Goal: Information Seeking & Learning: Find specific fact

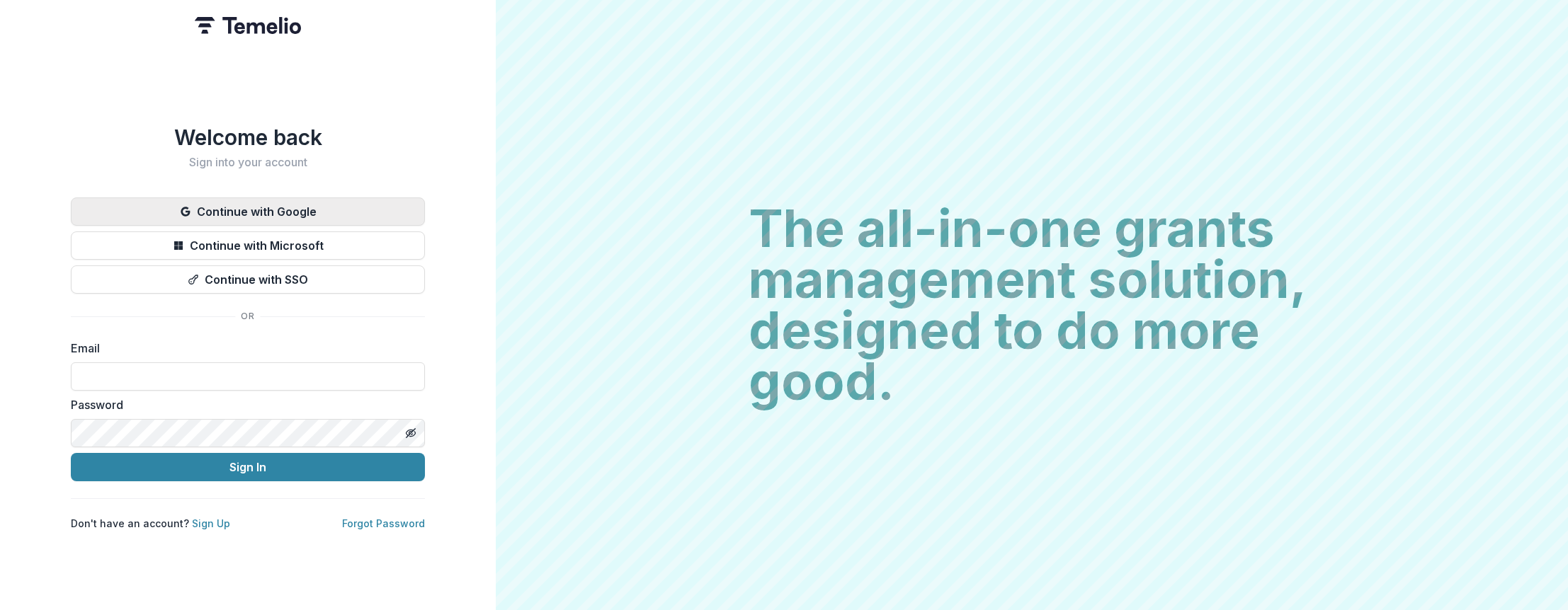
drag, startPoint x: 347, startPoint y: 213, endPoint x: 344, endPoint y: 202, distance: 11.4
click at [347, 212] on button "Continue with Google" at bounding box center [247, 211] width 354 height 28
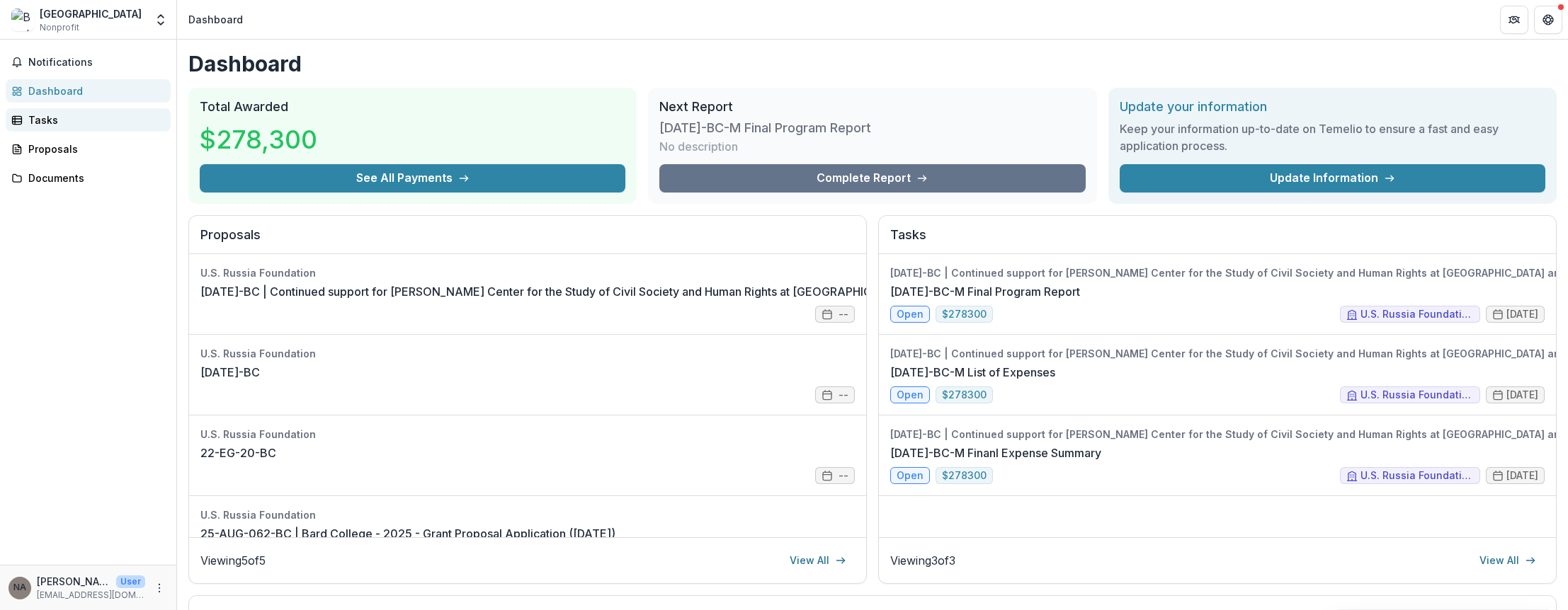
click at [58, 124] on div "Tasks" at bounding box center [93, 120] width 131 height 15
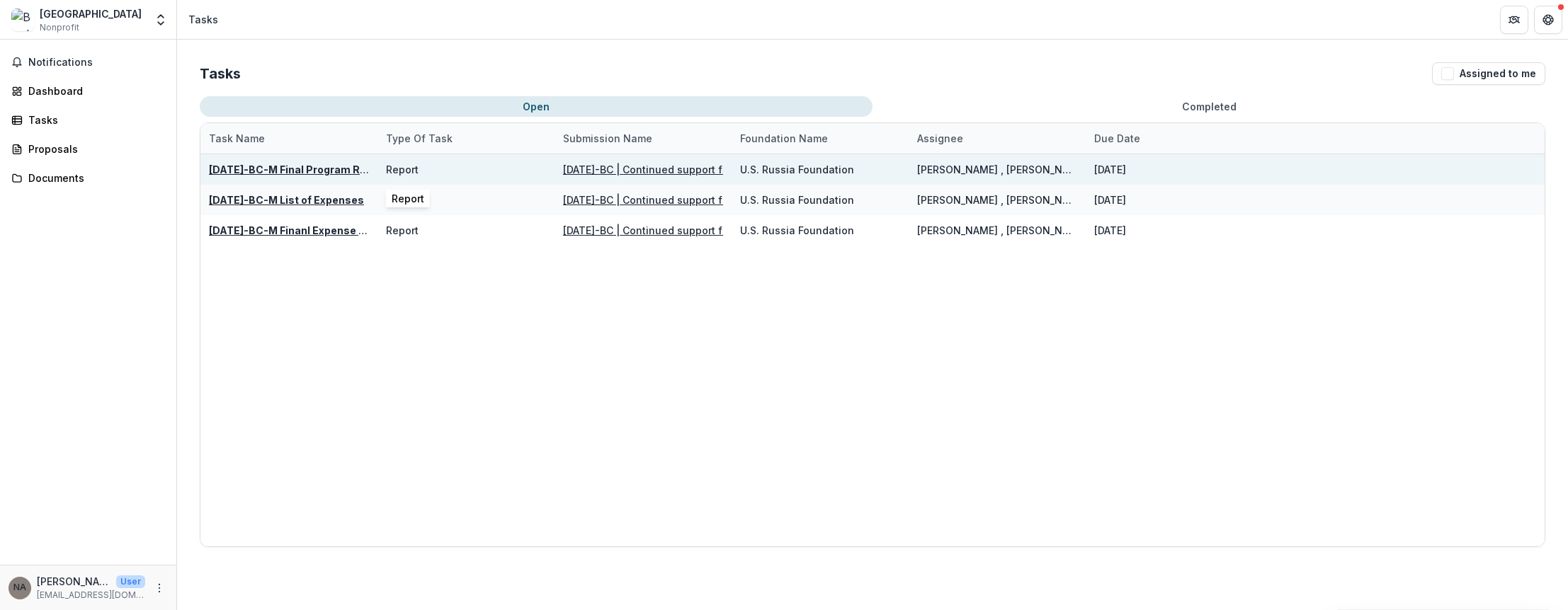
click at [435, 175] on div "Report" at bounding box center [466, 169] width 160 height 30
click at [333, 172] on u "[DATE]-BC-M Final Program Report" at bounding box center [299, 169] width 179 height 12
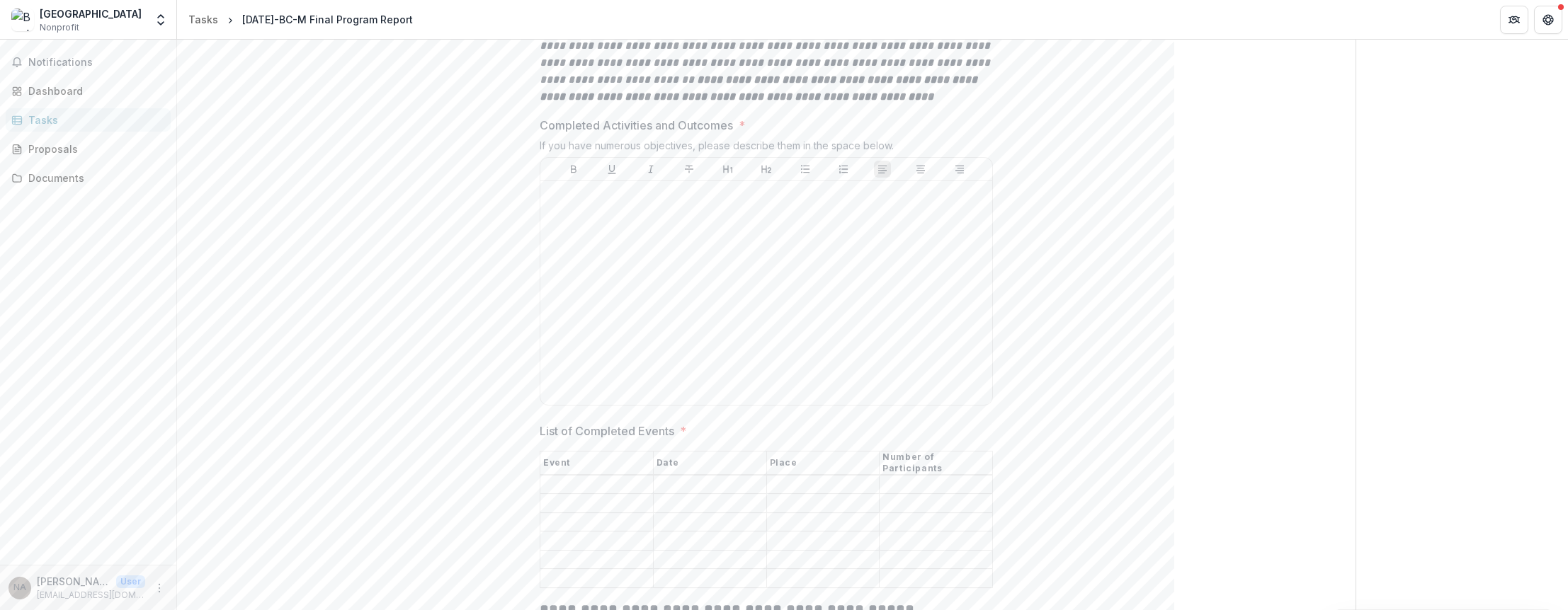
scroll to position [425, 0]
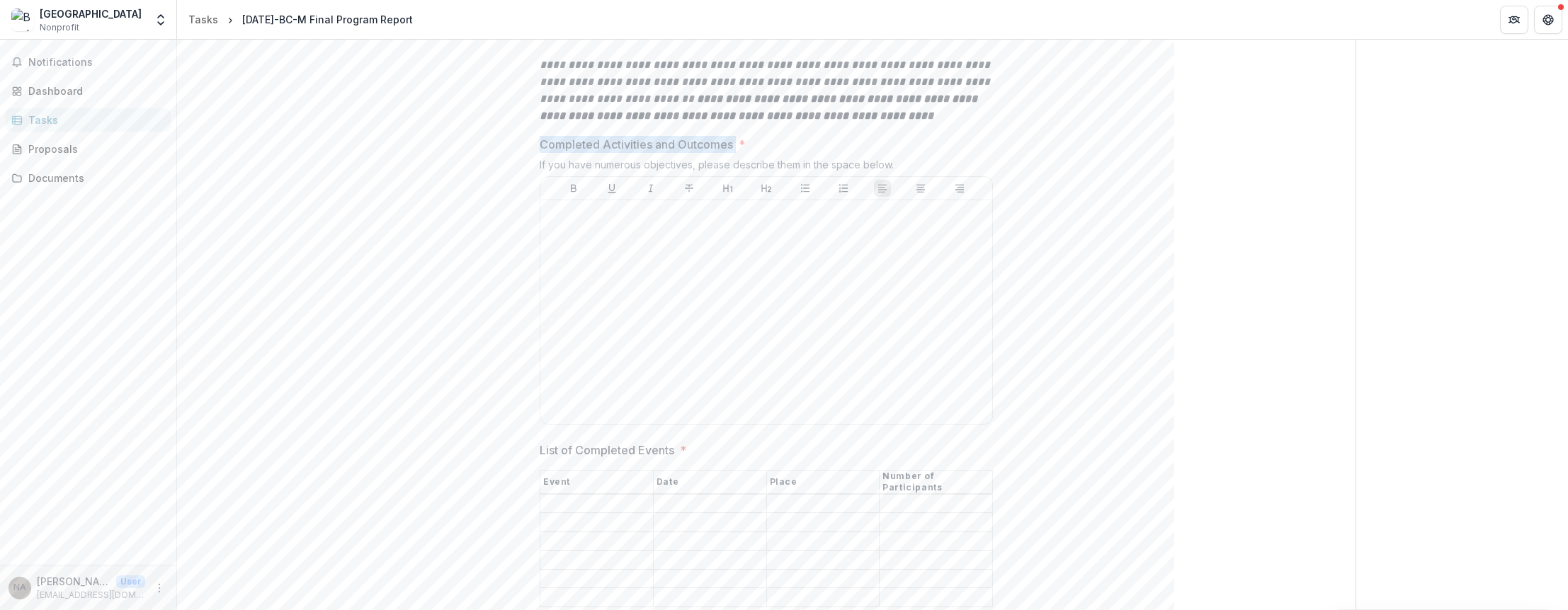
drag, startPoint x: 526, startPoint y: 120, endPoint x: 735, endPoint y: 118, distance: 209.0
copy p "Completed Activities and Outcomes"
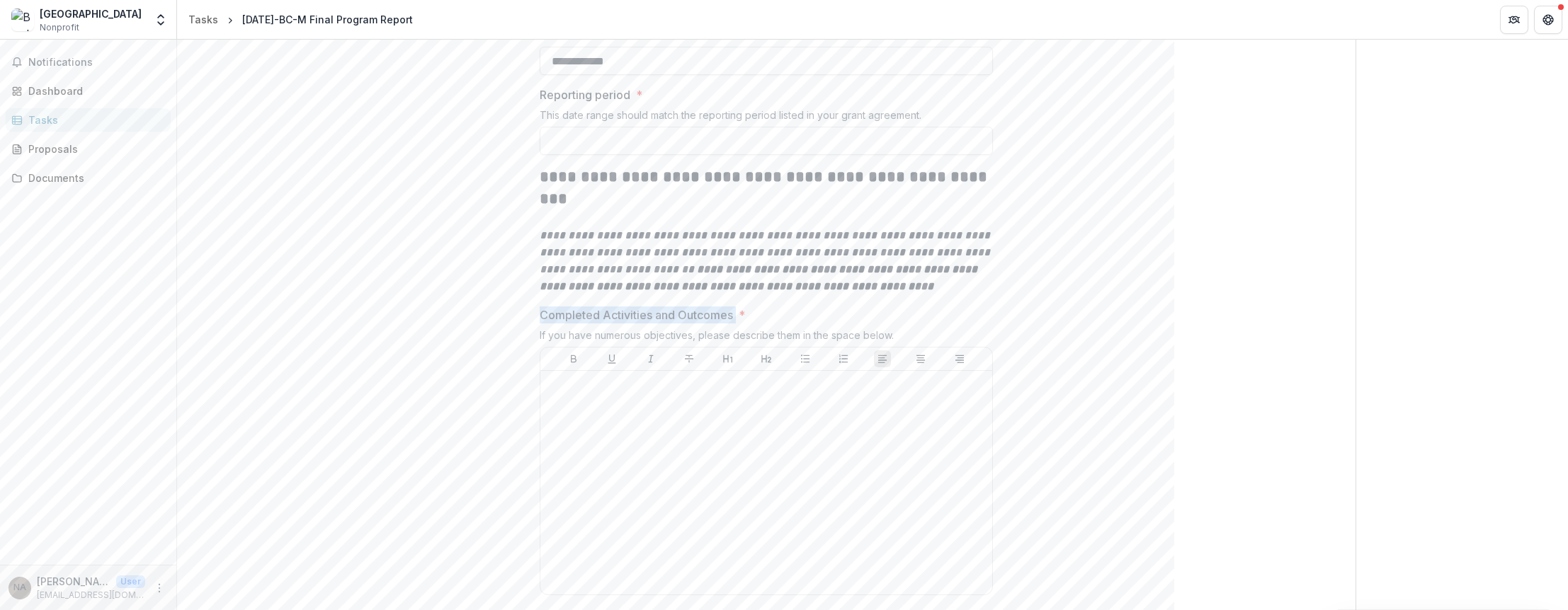
scroll to position [283, 0]
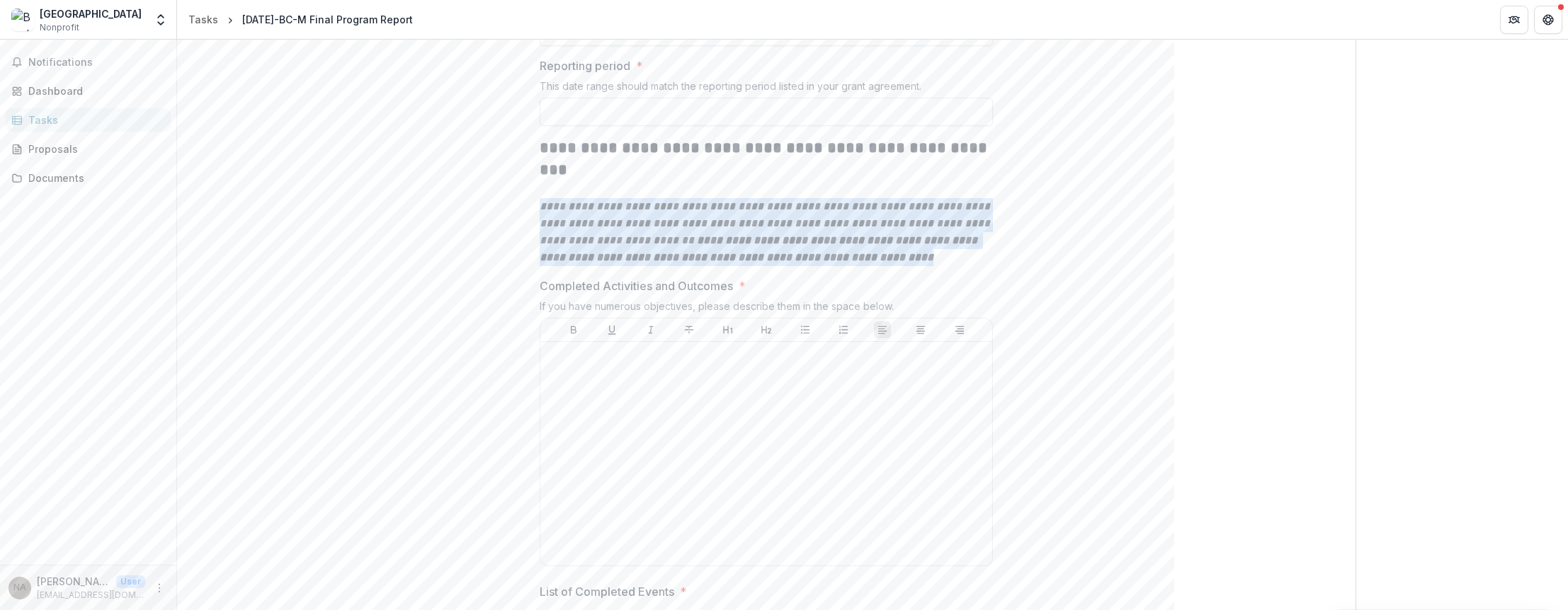
drag, startPoint x: 541, startPoint y: 183, endPoint x: 944, endPoint y: 237, distance: 406.6
click at [944, 237] on p "**********" at bounding box center [766, 232] width 453 height 68
click at [942, 237] on p "**********" at bounding box center [766, 232] width 453 height 68
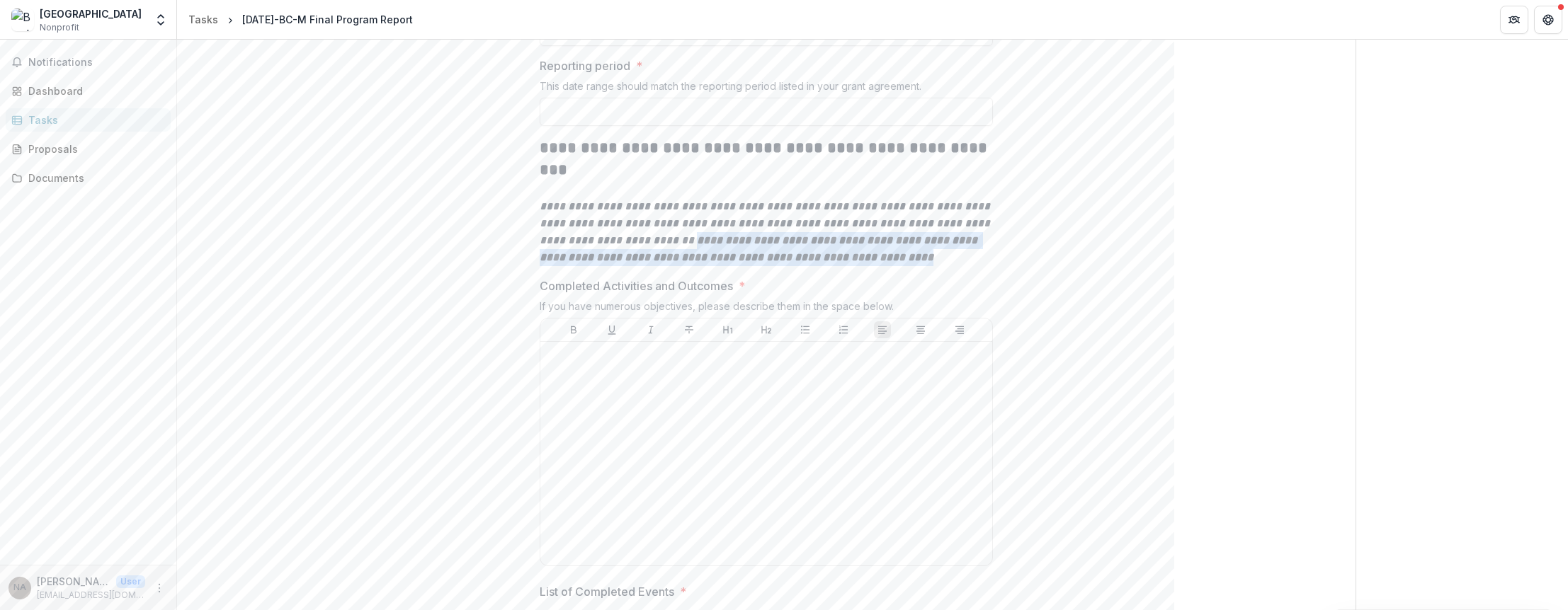
drag, startPoint x: 686, startPoint y: 218, endPoint x: 906, endPoint y: 235, distance: 220.7
click at [906, 235] on p "**********" at bounding box center [766, 232] width 453 height 68
copy em "**********"
click at [71, 92] on div "Dashboard" at bounding box center [93, 90] width 131 height 15
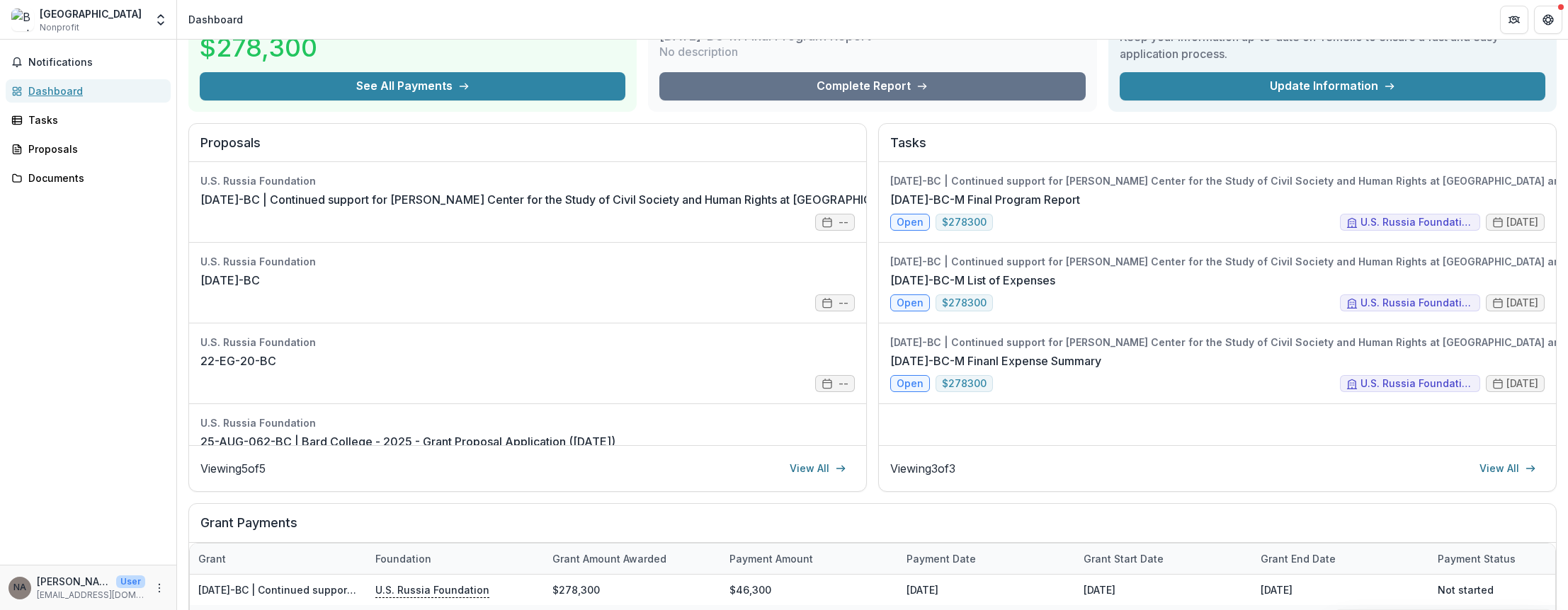
scroll to position [71, 0]
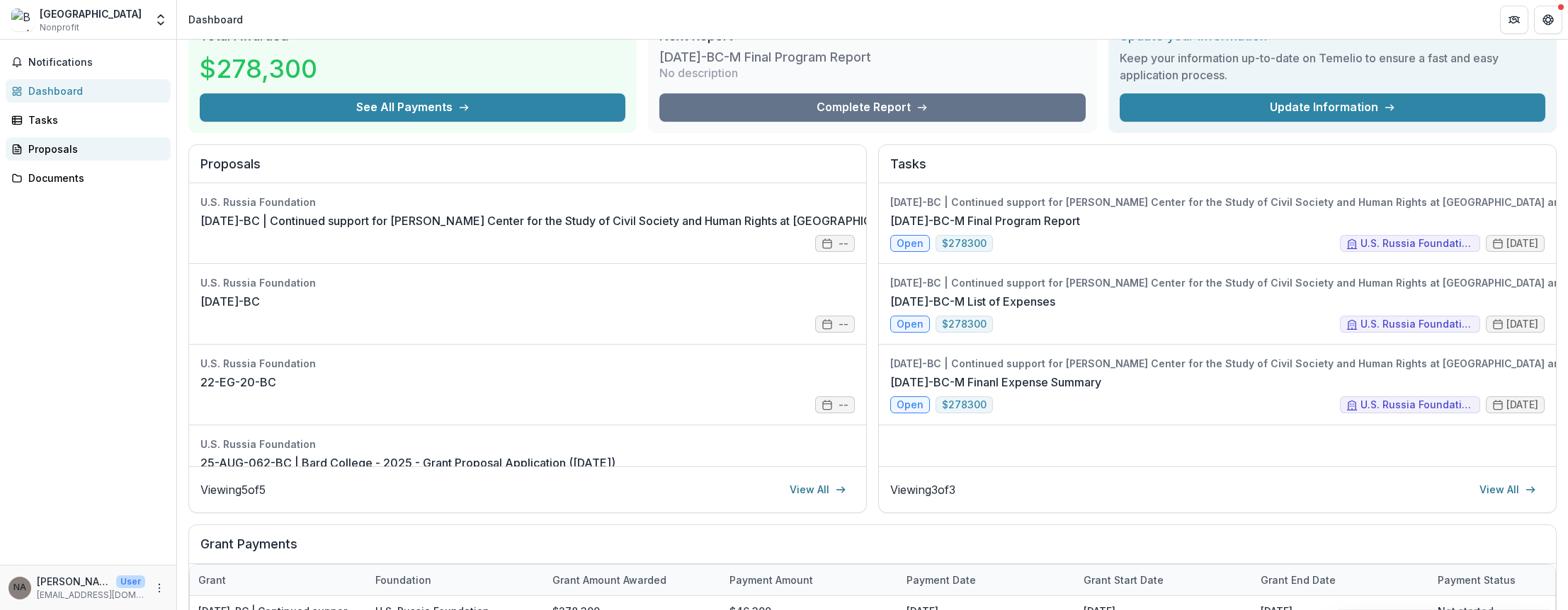
click at [58, 147] on div "Proposals" at bounding box center [93, 148] width 131 height 15
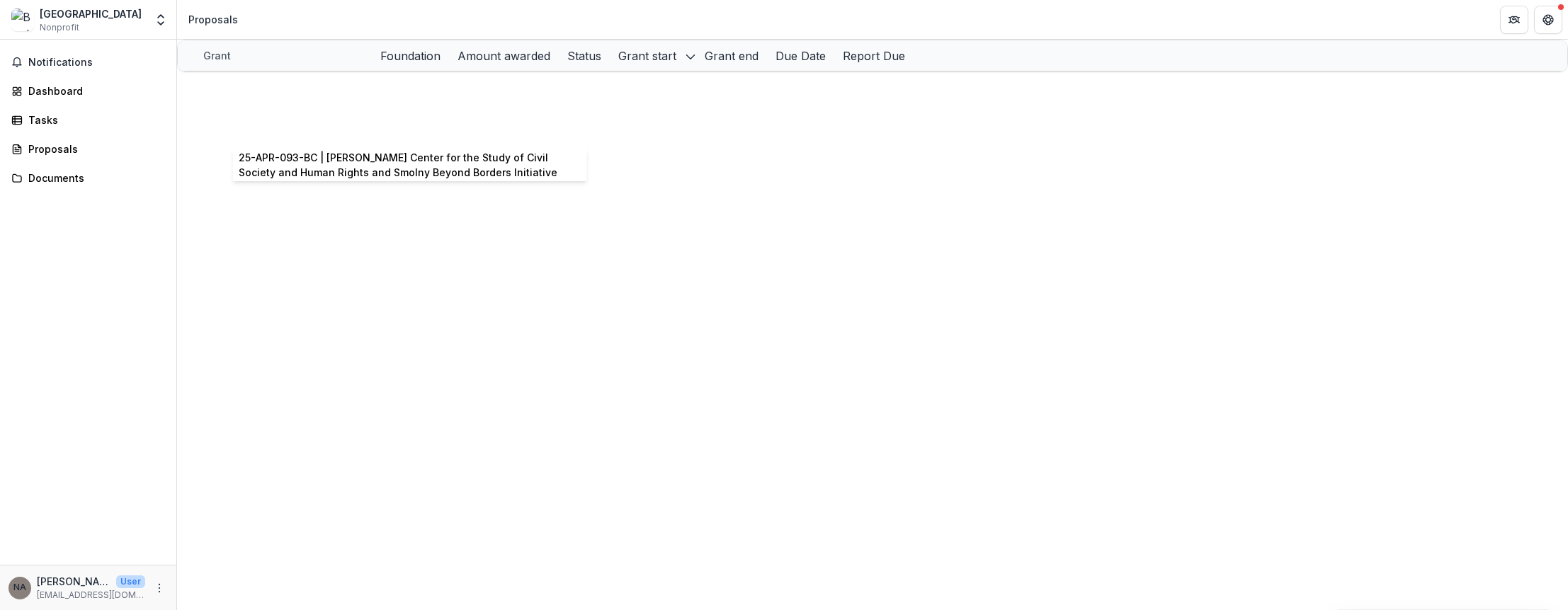
click at [297, 124] on link "25-APR-093-BC | [PERSON_NAME] Center for the Study of Civil Society and Human R…" at bounding box center [537, 117] width 631 height 12
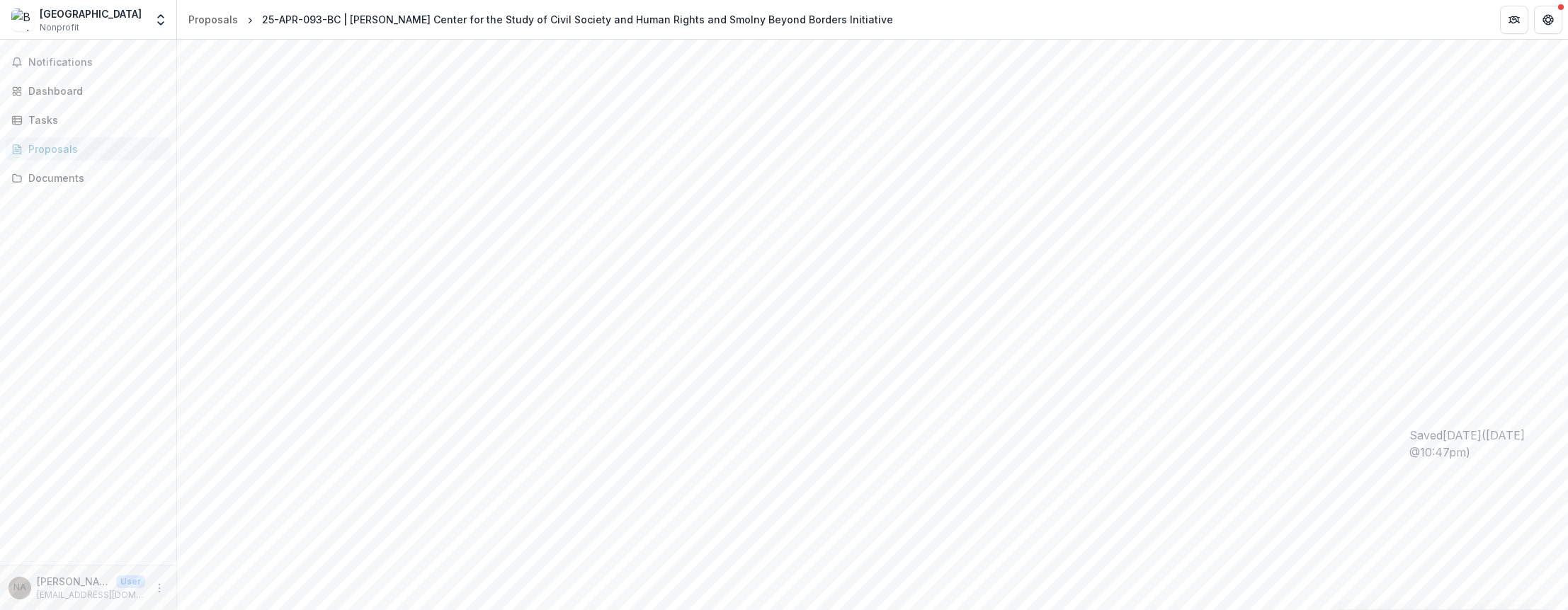
scroll to position [212, 0]
drag, startPoint x: 1269, startPoint y: 218, endPoint x: 1451, endPoint y: 452, distance: 296.4
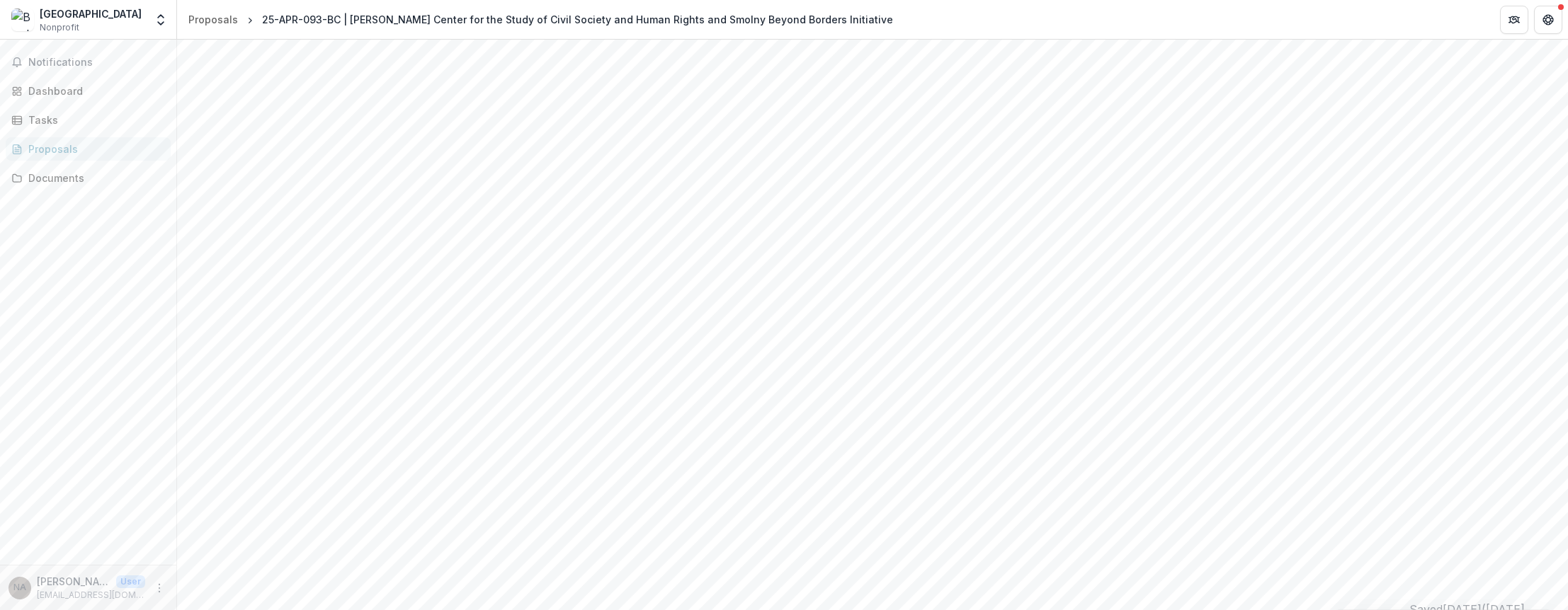
scroll to position [0, 0]
click at [44, 148] on div "Proposals" at bounding box center [93, 148] width 131 height 15
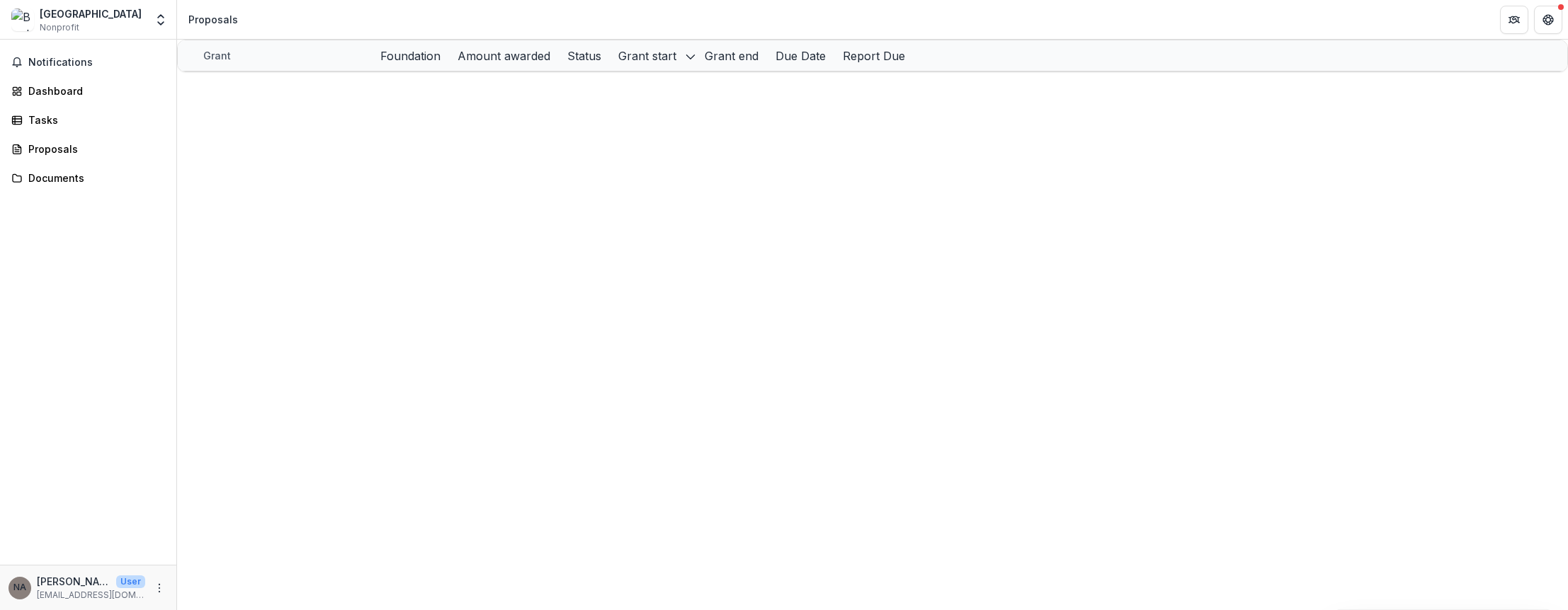
click at [302, 124] on link "25-APR-093-BC | [PERSON_NAME] Center for the Study of Civil Society and Human R…" at bounding box center [537, 117] width 631 height 12
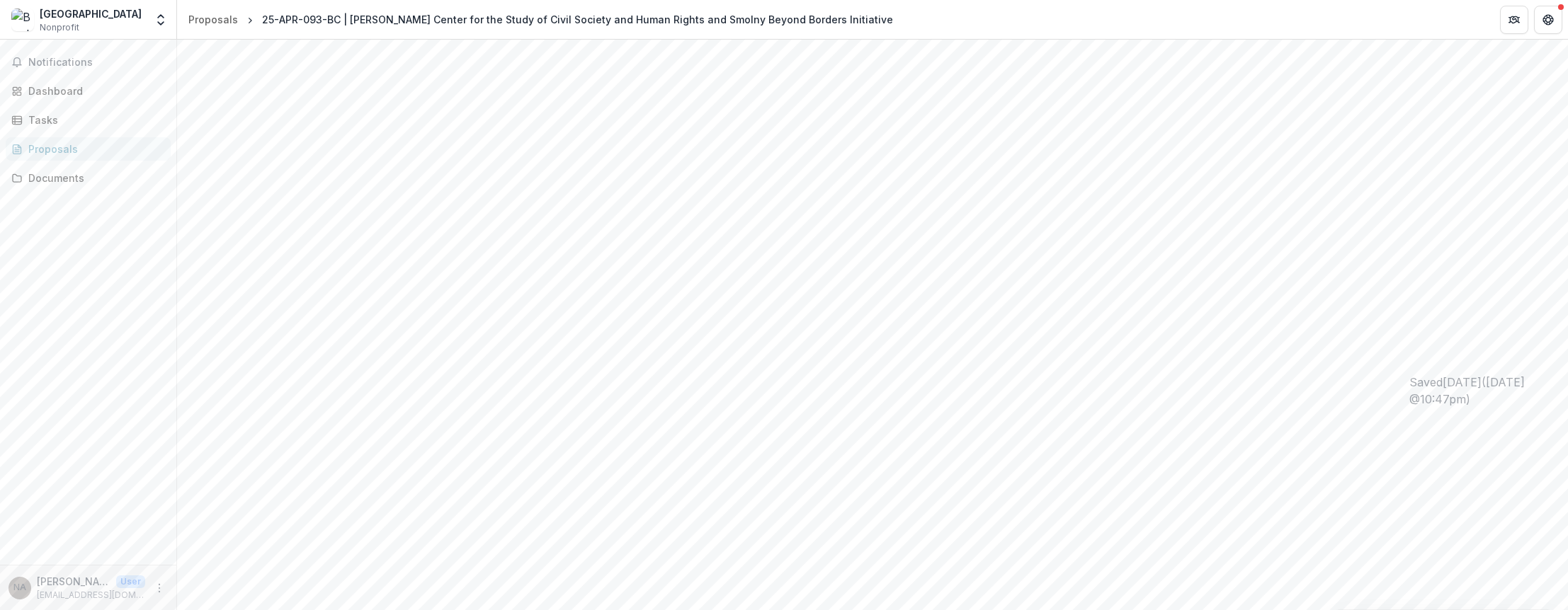
scroll to position [212, 0]
